Goal: Register for event/course

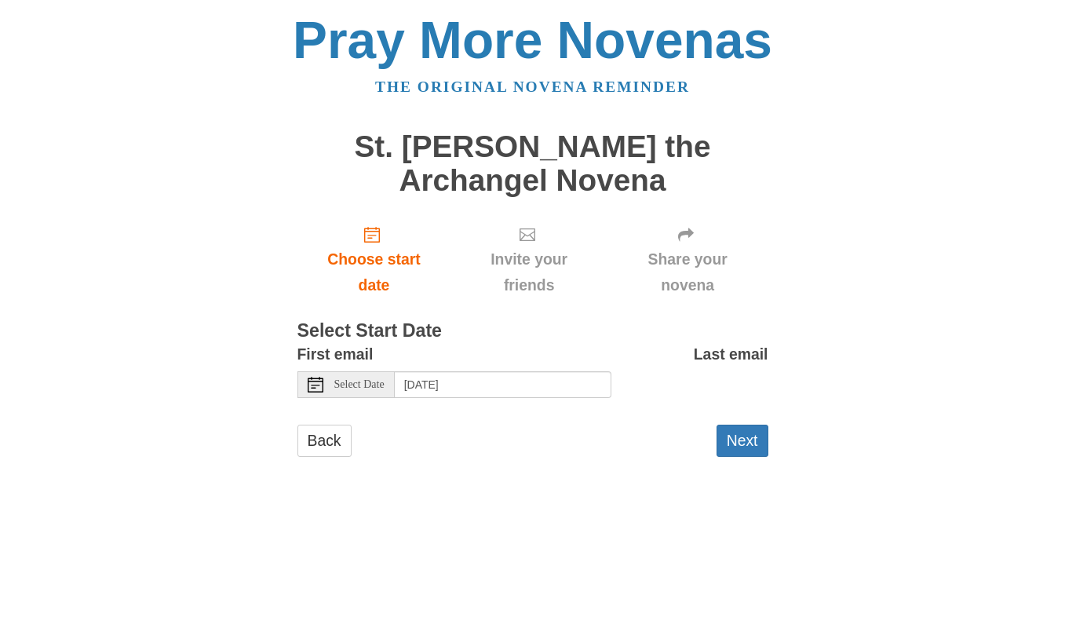
click at [315, 381] on icon at bounding box center [316, 385] width 16 height 16
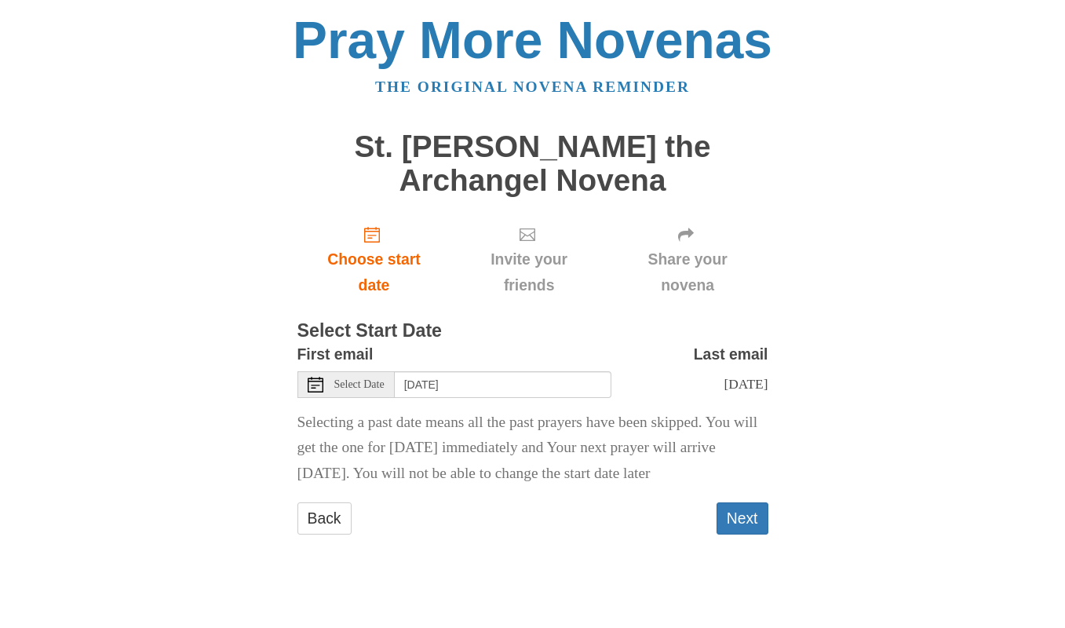
click at [311, 383] on icon at bounding box center [316, 385] width 16 height 16
click at [315, 385] on icon at bounding box center [316, 385] width 16 height 16
click at [334, 432] on p "Selecting today as the start date means Your novena will start immediately and …" at bounding box center [532, 449] width 471 height 78
click at [315, 388] on use at bounding box center [316, 385] width 16 height 16
click at [311, 382] on icon at bounding box center [316, 385] width 16 height 16
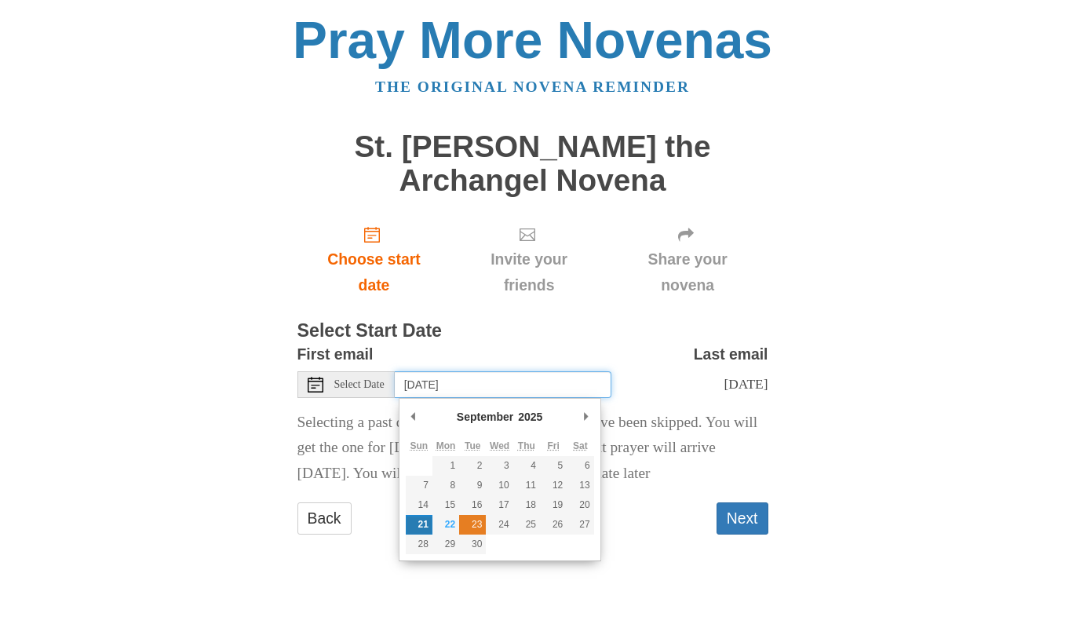
type input "Tuesday, September 23rd"
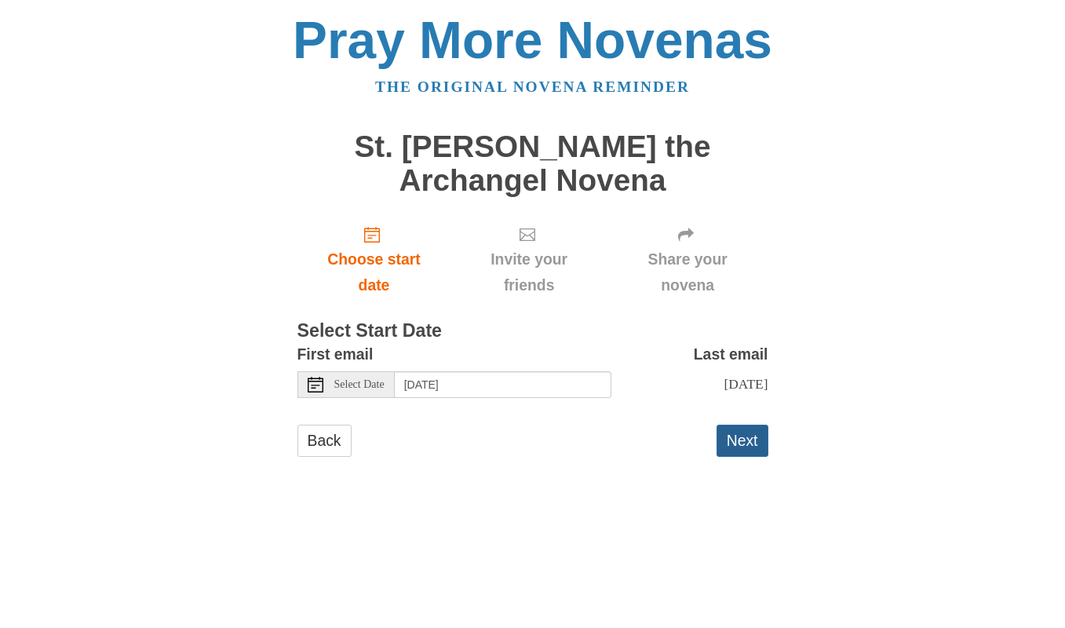
click at [733, 439] on button "Next" at bounding box center [742, 440] width 52 height 32
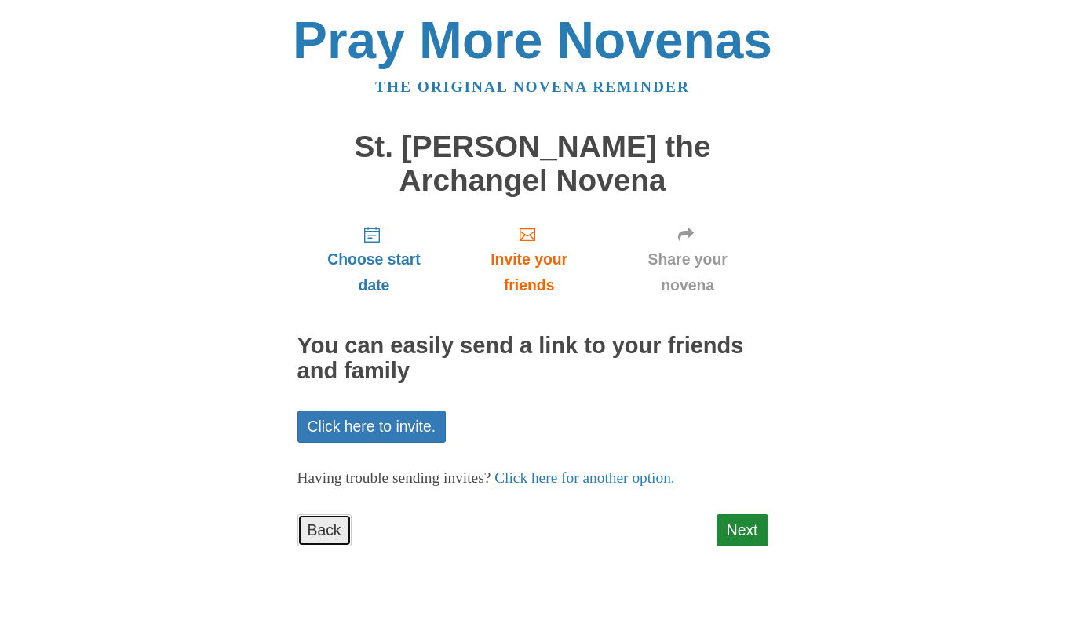
click at [334, 532] on link "Back" at bounding box center [324, 530] width 54 height 32
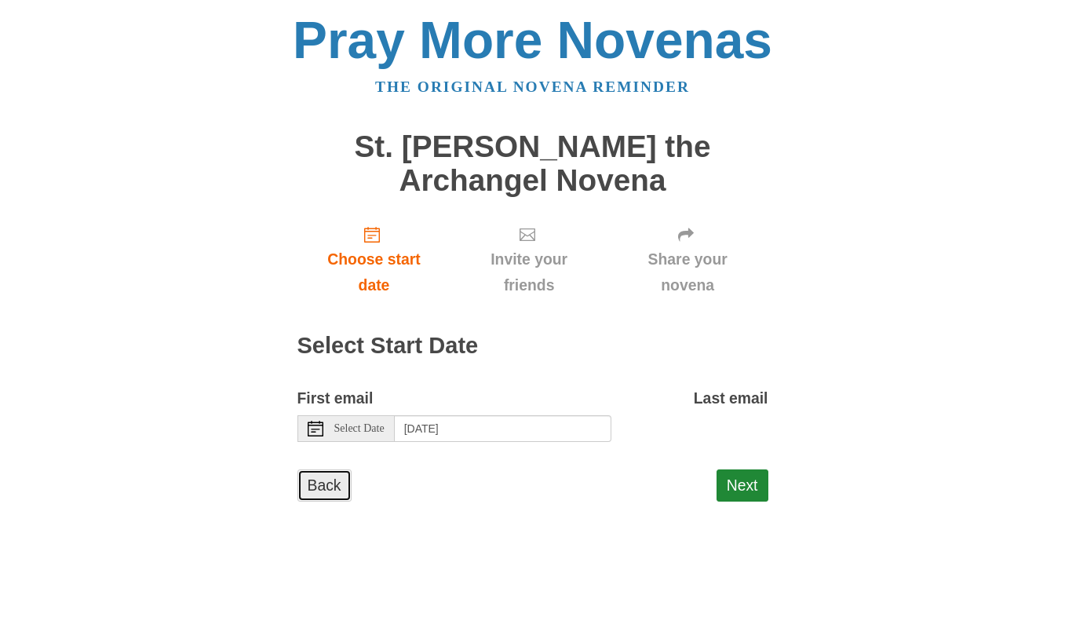
click at [322, 485] on link "Back" at bounding box center [324, 485] width 54 height 32
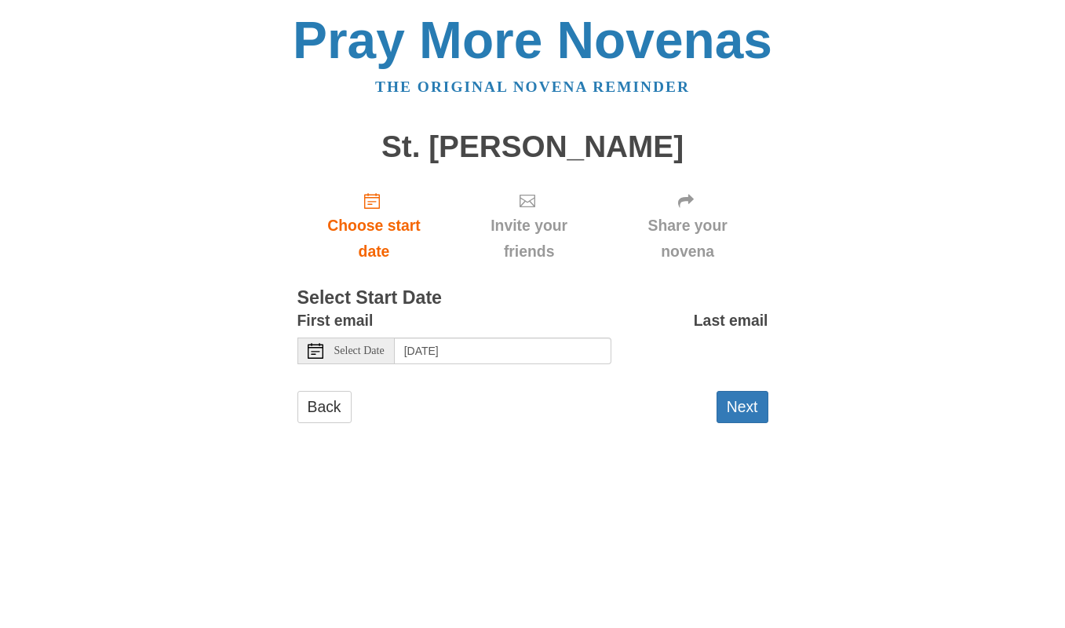
click at [319, 348] on use at bounding box center [316, 351] width 16 height 16
click at [317, 353] on icon at bounding box center [316, 351] width 16 height 16
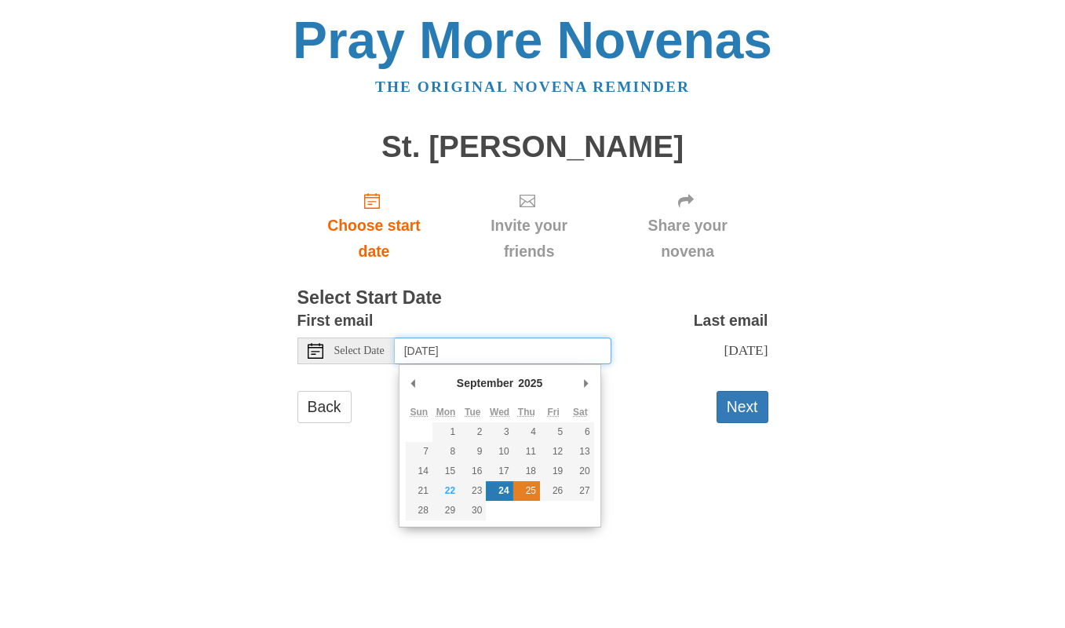
type input "Thursday, September 25th"
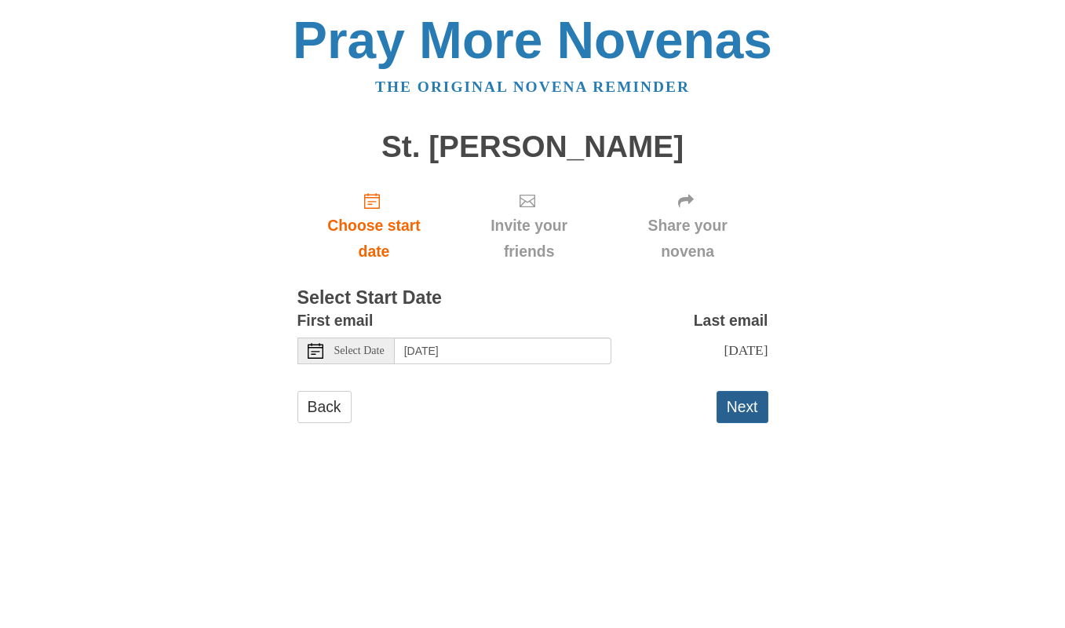
click at [744, 403] on button "Next" at bounding box center [742, 407] width 52 height 32
